Goal: Task Accomplishment & Management: Use online tool/utility

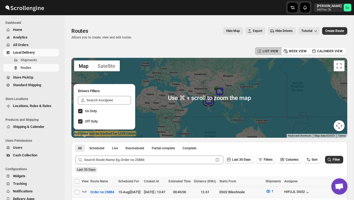
scroll to position [95, 0]
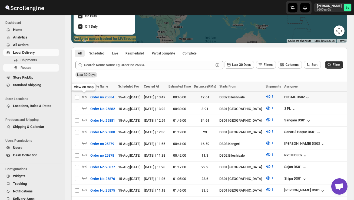
click at [86, 97] on icon "button" at bounding box center [84, 97] width 5 height 2
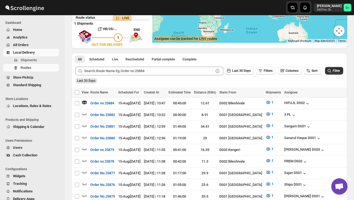
scroll to position [0, 0]
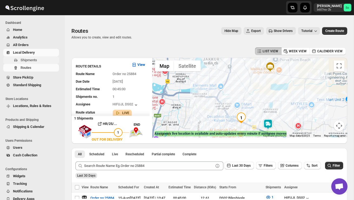
click at [32, 62] on span "Shipments" at bounding box center [29, 60] width 17 height 4
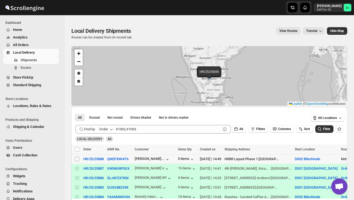
click at [76, 160] on input "Select shipment" at bounding box center [77, 159] width 4 height 4
checkbox input "true"
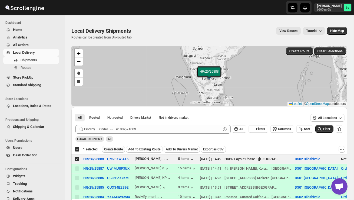
click at [116, 149] on span "Create Route" at bounding box center [113, 149] width 19 height 4
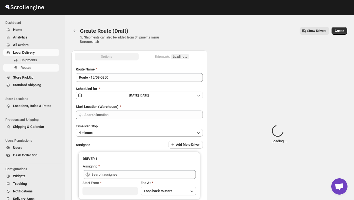
type input "DS02 Bileshivale"
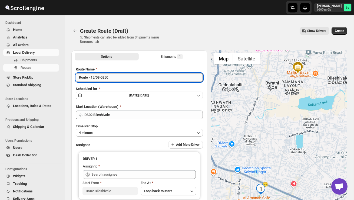
click at [124, 79] on input "Route - 15/08-0250" at bounding box center [139, 77] width 127 height 9
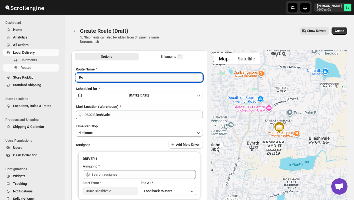
type input "R"
type input "Order no 25888"
click at [121, 130] on button "4 minutes" at bounding box center [139, 133] width 127 height 8
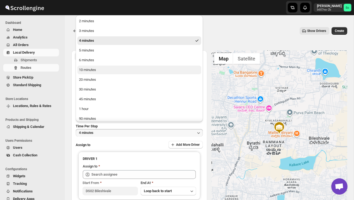
click at [105, 71] on button "10 minutes" at bounding box center [139, 69] width 124 height 9
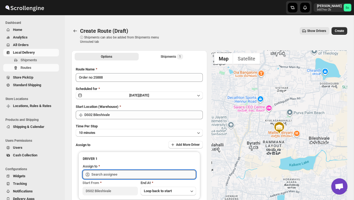
click at [107, 174] on input "text" at bounding box center [143, 174] width 104 height 9
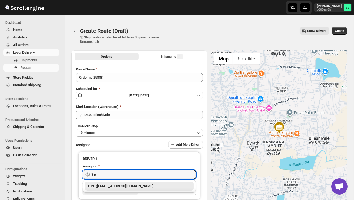
click at [104, 189] on div "3 PL ([EMAIL_ADDRESS][DOMAIN_NAME])" at bounding box center [139, 186] width 109 height 9
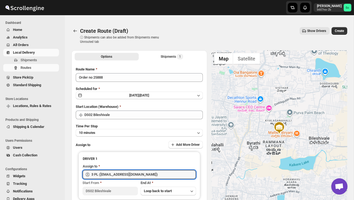
type input "3 PL ([EMAIL_ADDRESS][DOMAIN_NAME])"
click at [342, 33] on button "Create" at bounding box center [340, 31] width 16 height 8
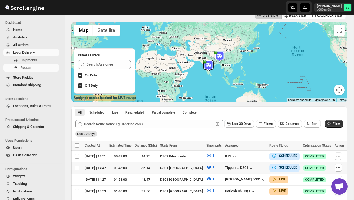
scroll to position [0, 67]
click at [337, 155] on icon "button" at bounding box center [338, 155] width 5 height 5
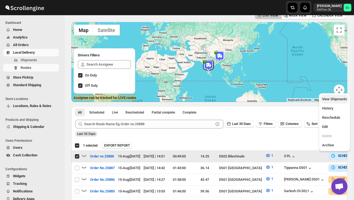
click at [330, 98] on span "View Shipments" at bounding box center [334, 99] width 25 height 4
checkbox input "false"
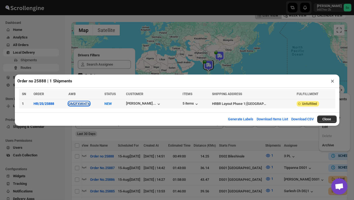
click at [86, 104] on button "QM2FXWI4T6" at bounding box center [78, 103] width 21 height 4
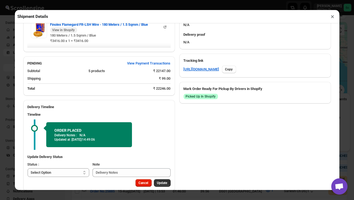
scroll to position [240, 0]
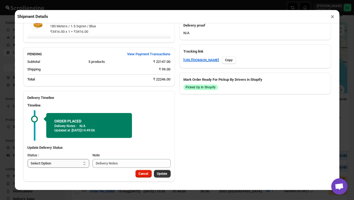
click at [74, 161] on select "Select Option PICKED UP OUT FOR DELIVERY RESCHEDULE DELIVERED CANCELLED" at bounding box center [59, 163] width 62 height 9
select select "PICKED_UP"
click at [155, 173] on span "Pick Products" at bounding box center [157, 173] width 20 height 4
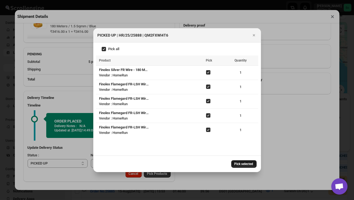
click at [238, 163] on span "Pick selected" at bounding box center [244, 164] width 19 height 4
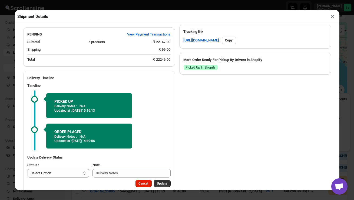
scroll to position [270, 0]
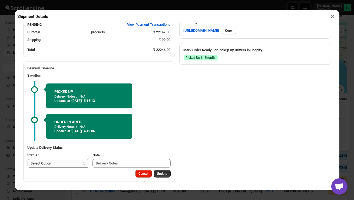
click at [57, 162] on select "Select Option PICKED UP OUT FOR DELIVERY RESCHEDULE DELIVERED CANCELLED" at bounding box center [59, 163] width 62 height 9
select select "OUT_FOR_DELIVERY"
click at [164, 174] on span "Update" at bounding box center [162, 173] width 10 height 4
select select
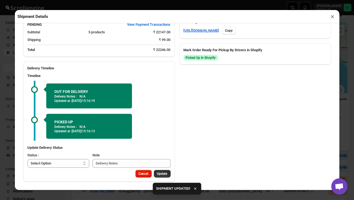
click at [334, 15] on button "×" at bounding box center [333, 17] width 8 height 8
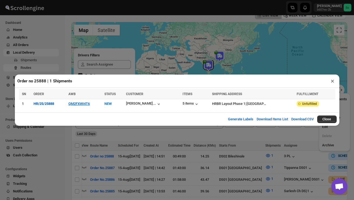
click at [335, 83] on button "×" at bounding box center [333, 81] width 8 height 8
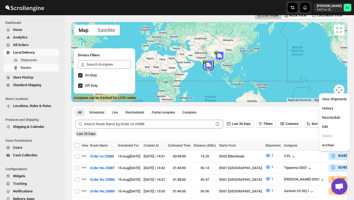
click at [35, 61] on span "Shipments" at bounding box center [29, 60] width 17 height 4
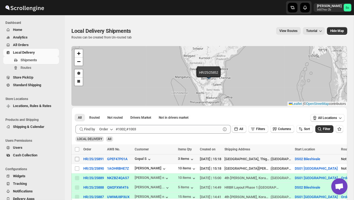
click at [77, 158] on input "Select shipment" at bounding box center [77, 159] width 4 height 4
checkbox input "true"
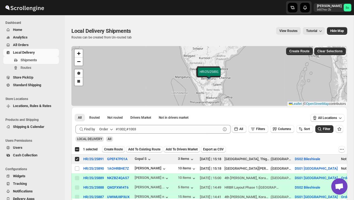
click at [110, 148] on span "Create Route" at bounding box center [113, 149] width 19 height 4
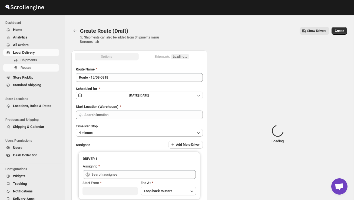
type input "DS02 Bileshivale"
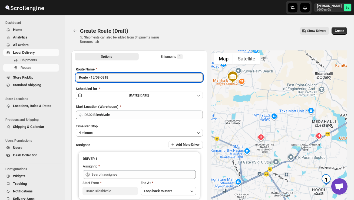
click at [117, 77] on input "Route - 15/08-0318" at bounding box center [139, 77] width 127 height 9
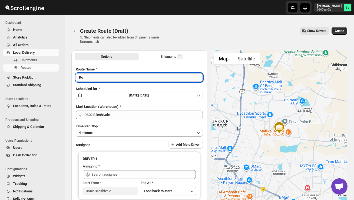
type input "R"
type input "Order no 25891"
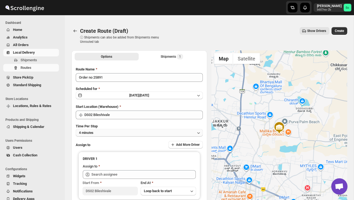
click at [114, 133] on button "4 minutes" at bounding box center [139, 133] width 127 height 8
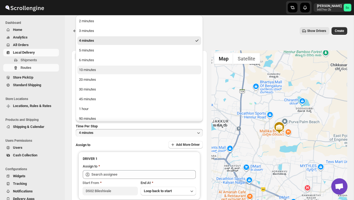
click at [92, 72] on div "10 minutes" at bounding box center [87, 69] width 17 height 5
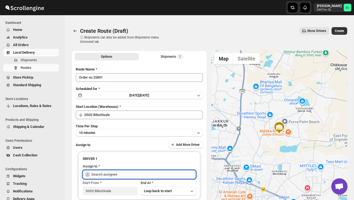
click at [105, 173] on input "text" at bounding box center [143, 174] width 104 height 9
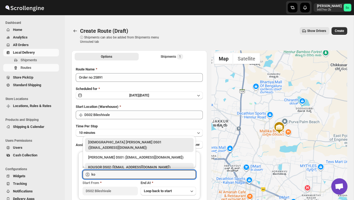
click at [121, 164] on div "KOUSOR DS02 ([EMAIL_ADDRESS][DOMAIN_NAME])" at bounding box center [139, 166] width 102 height 5
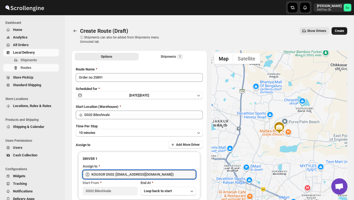
type input "KOUSOR DS02 ([EMAIL_ADDRESS][DOMAIN_NAME])"
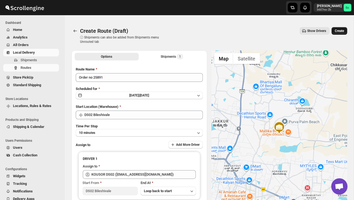
click at [339, 31] on span "Create" at bounding box center [339, 31] width 9 height 4
